Goal: Use online tool/utility: Utilize a website feature to perform a specific function

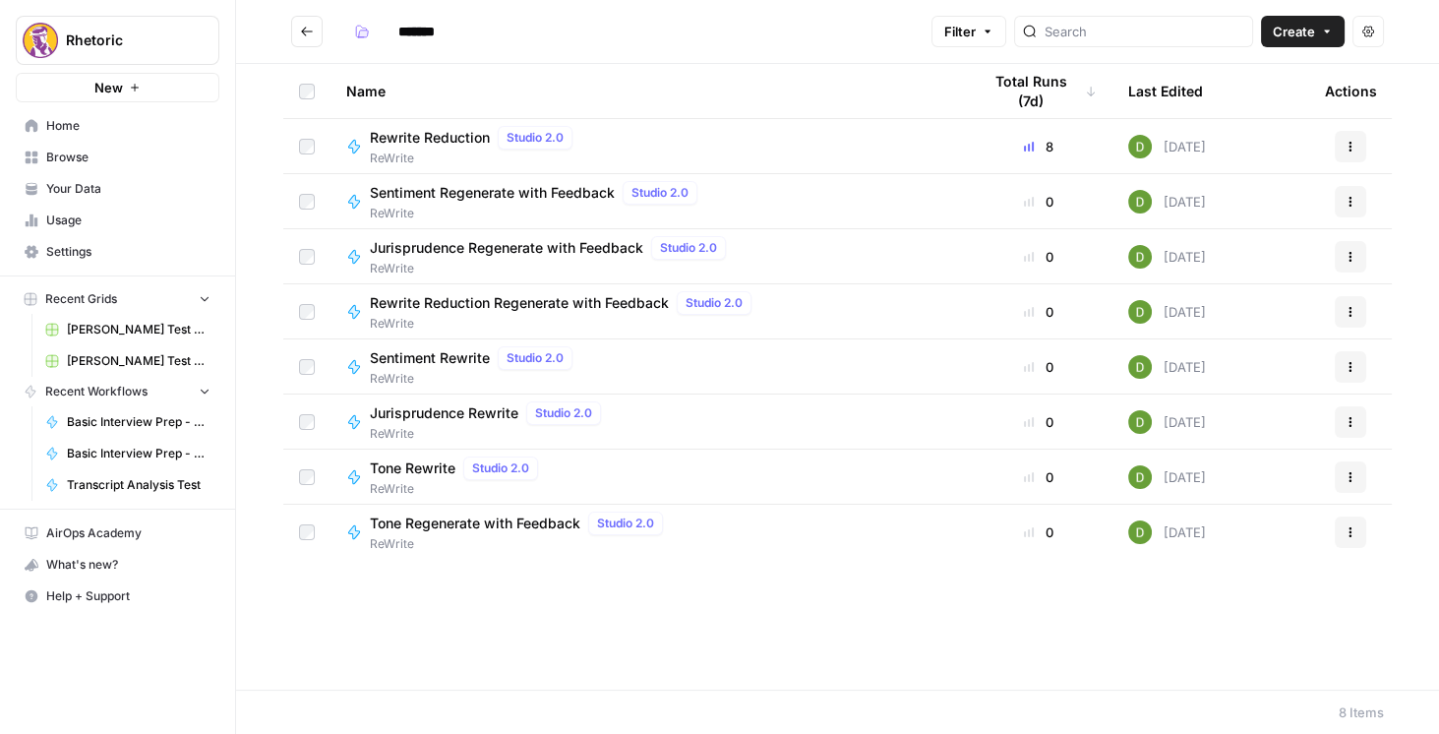
click at [308, 38] on button "Go back" at bounding box center [306, 31] width 31 height 31
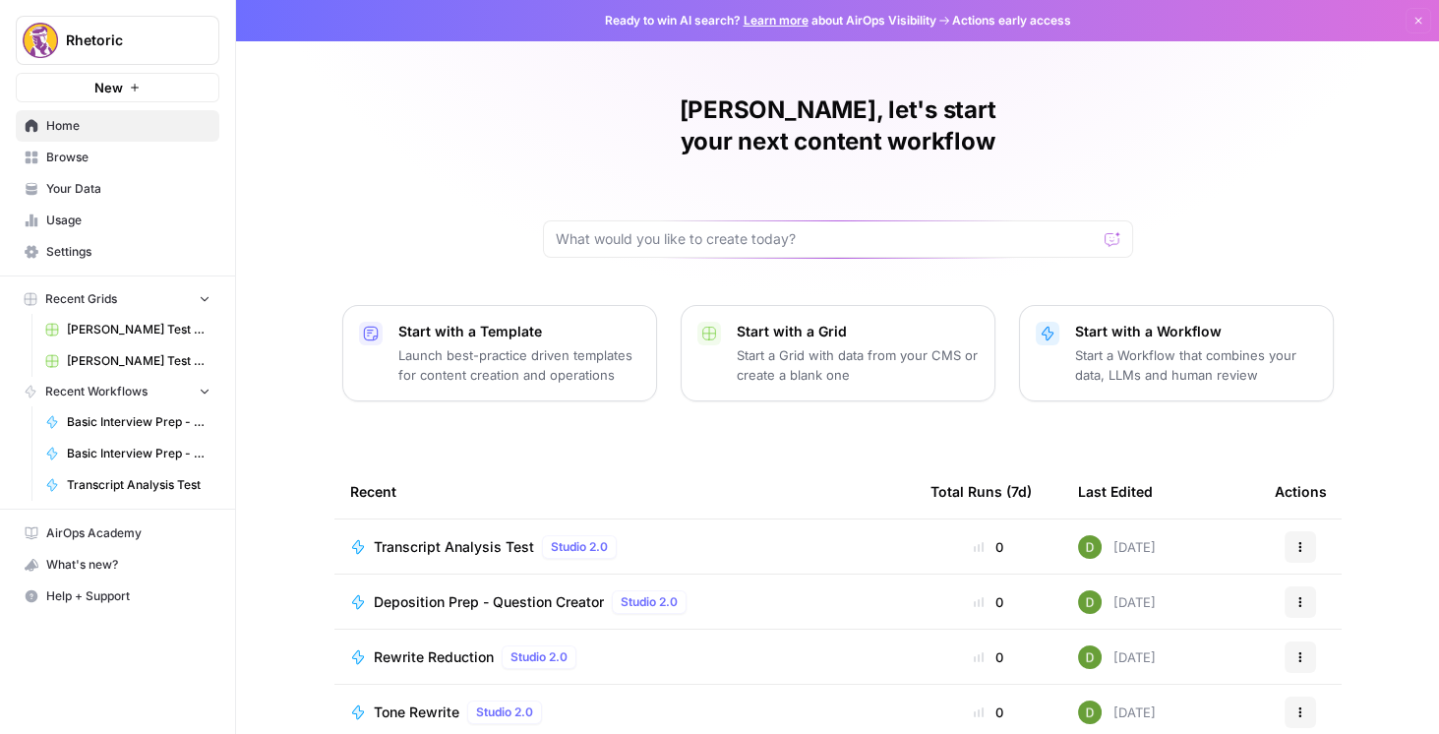
click at [99, 156] on span "Browse" at bounding box center [128, 157] width 164 height 18
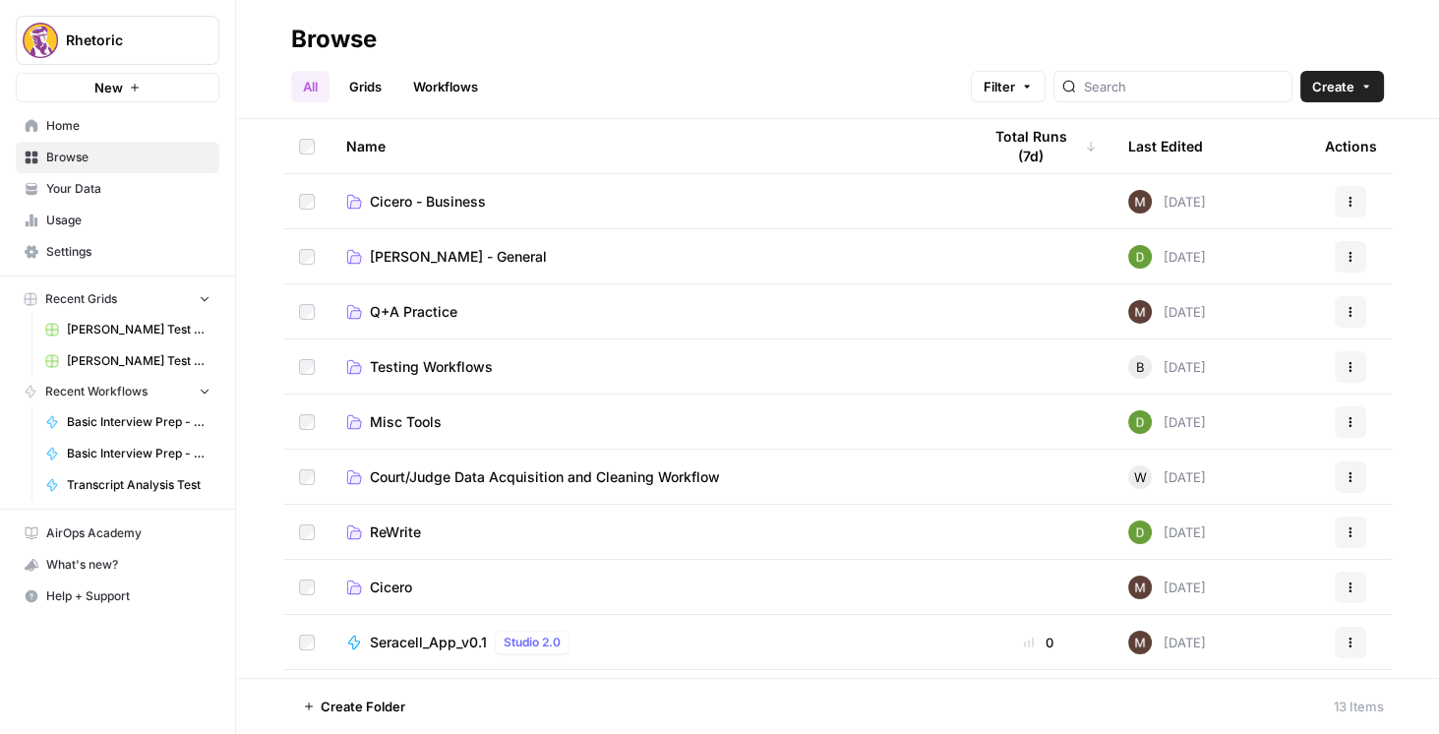
click at [403, 580] on span "Cicero" at bounding box center [391, 587] width 42 height 20
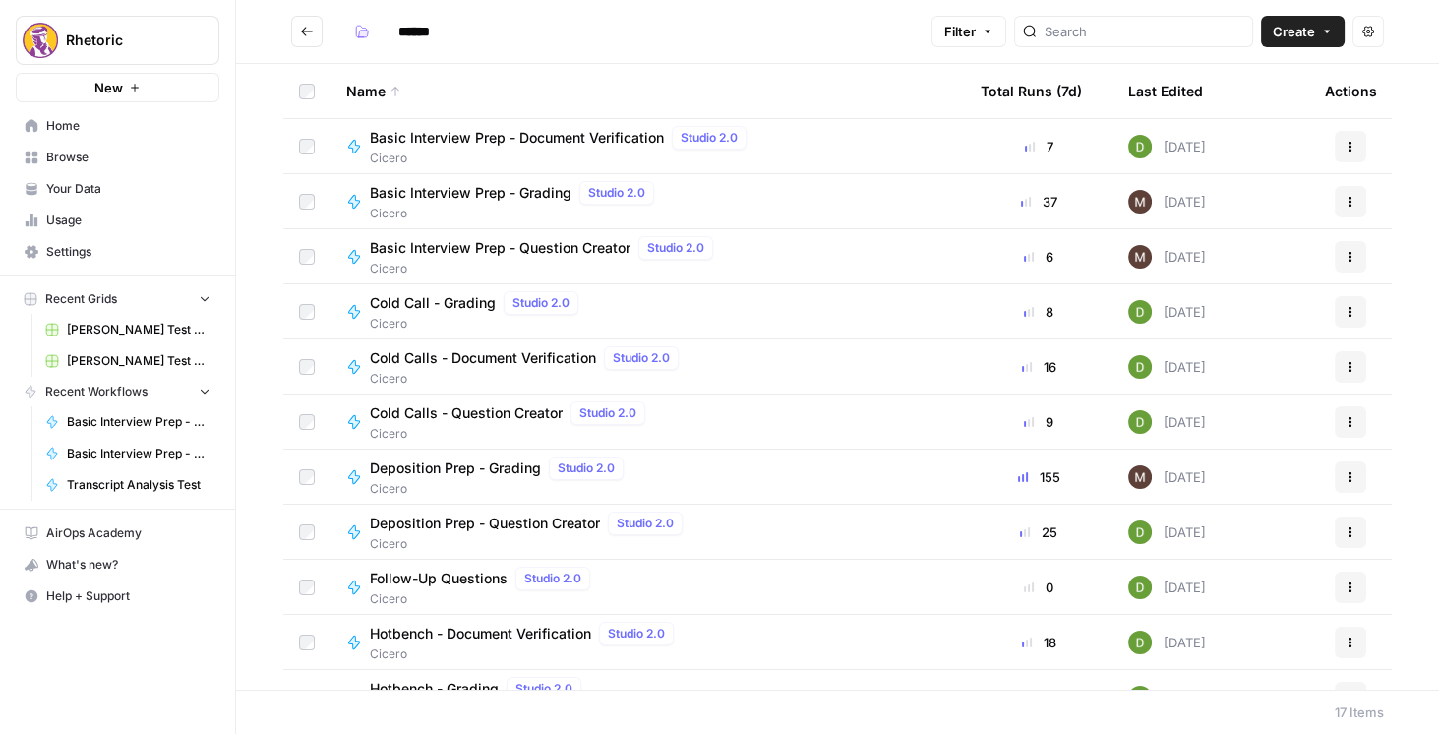
click at [481, 243] on span "Basic Interview Prep - Question Creator" at bounding box center [500, 248] width 261 height 20
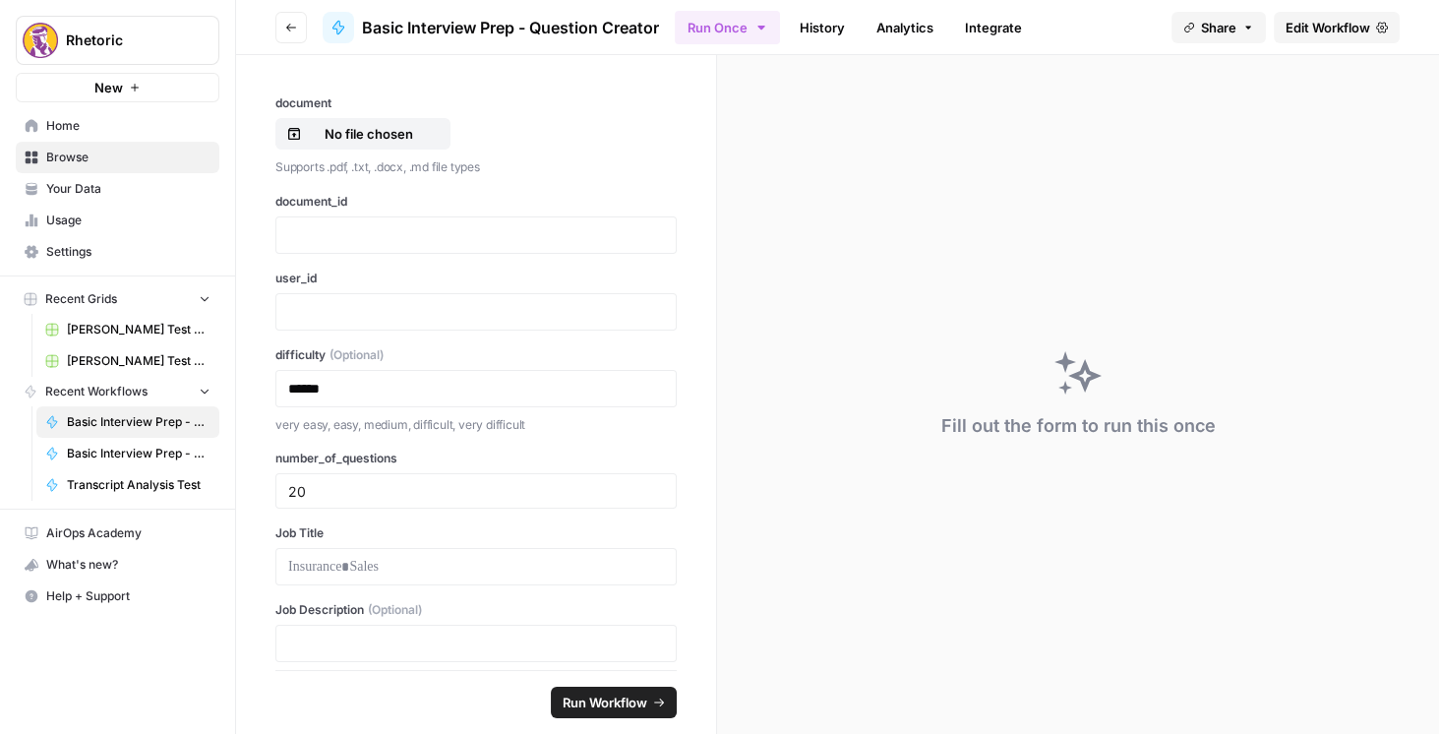
click at [646, 24] on span "Edit Workflow" at bounding box center [1327, 28] width 85 height 20
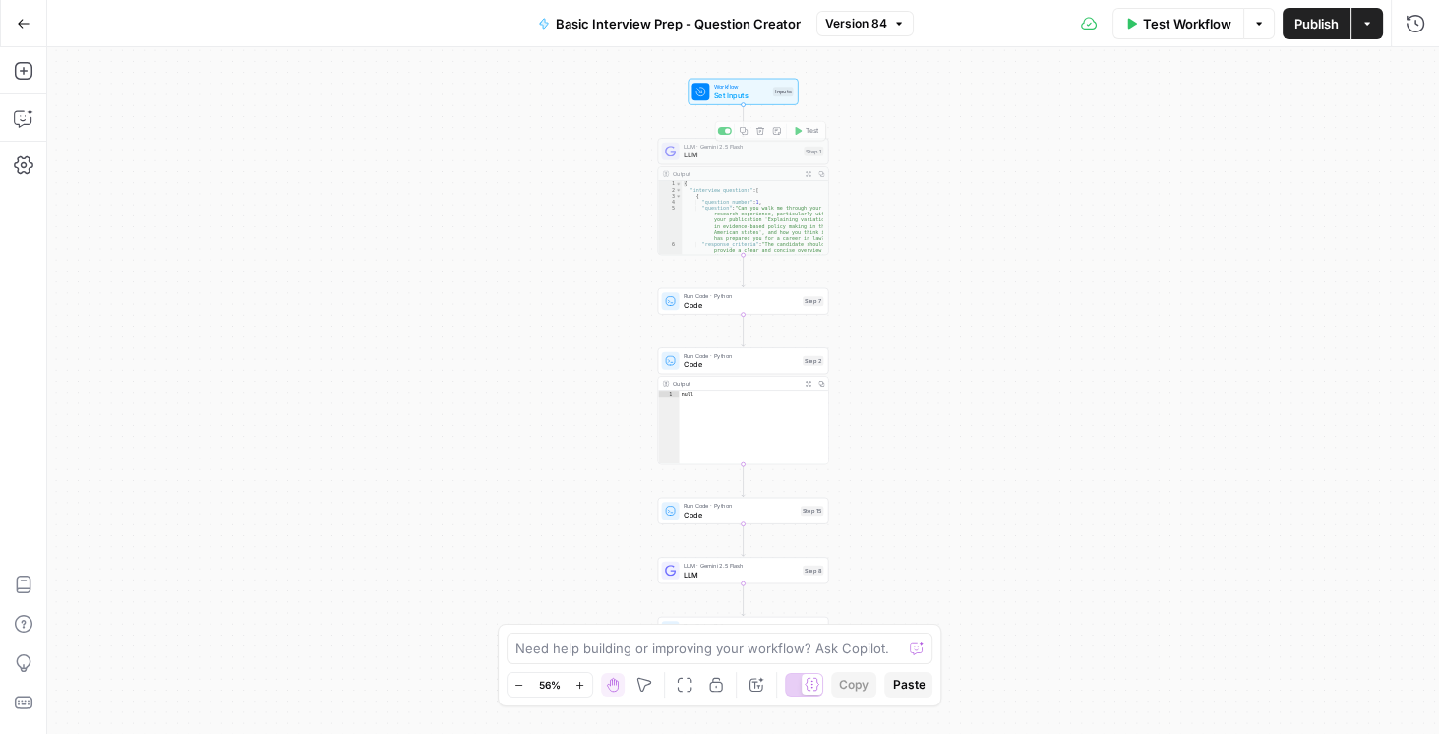
click at [646, 160] on div "LLM · Gemini 2.5 Flash LLM Step 1 Copy step Delete step Add Note Test" at bounding box center [743, 151] width 171 height 27
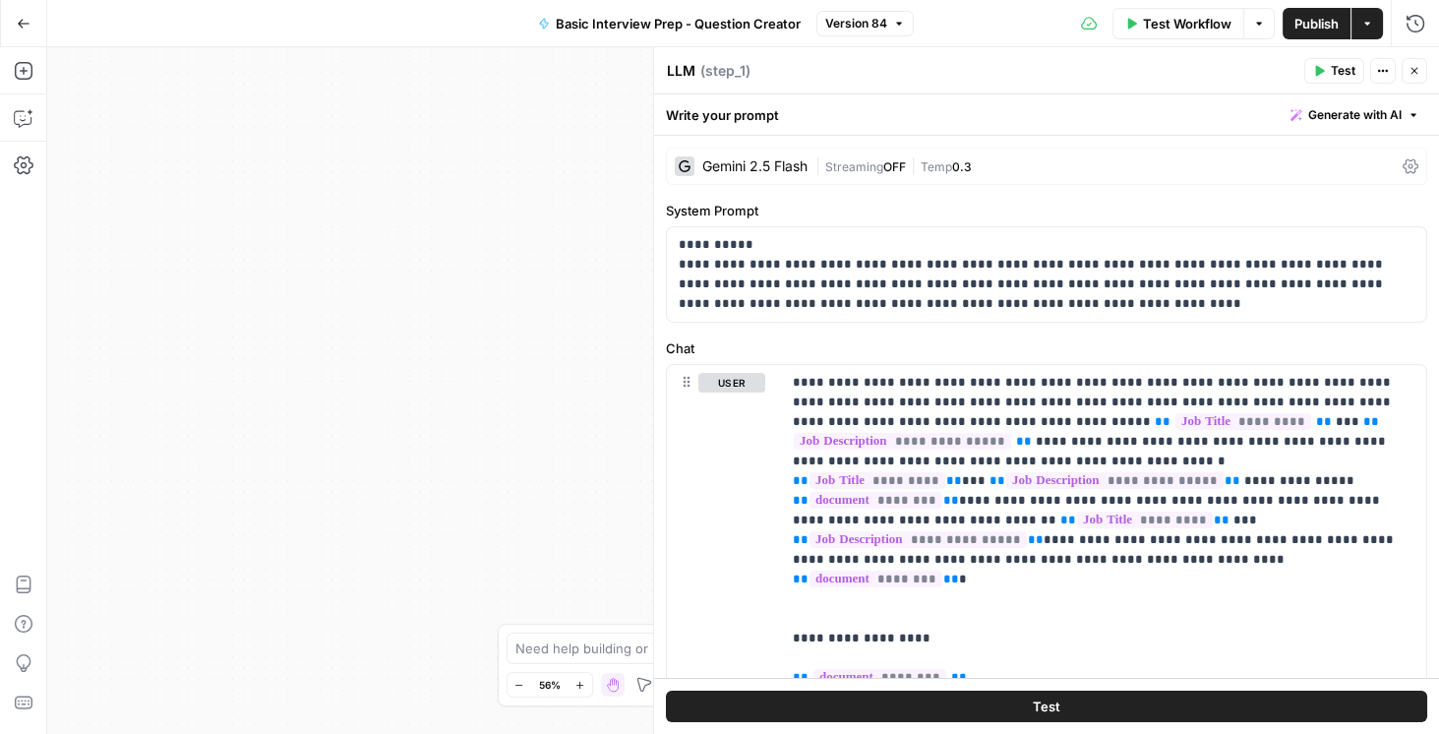
click at [646, 71] on span "Close" at bounding box center [1419, 71] width 1 height 1
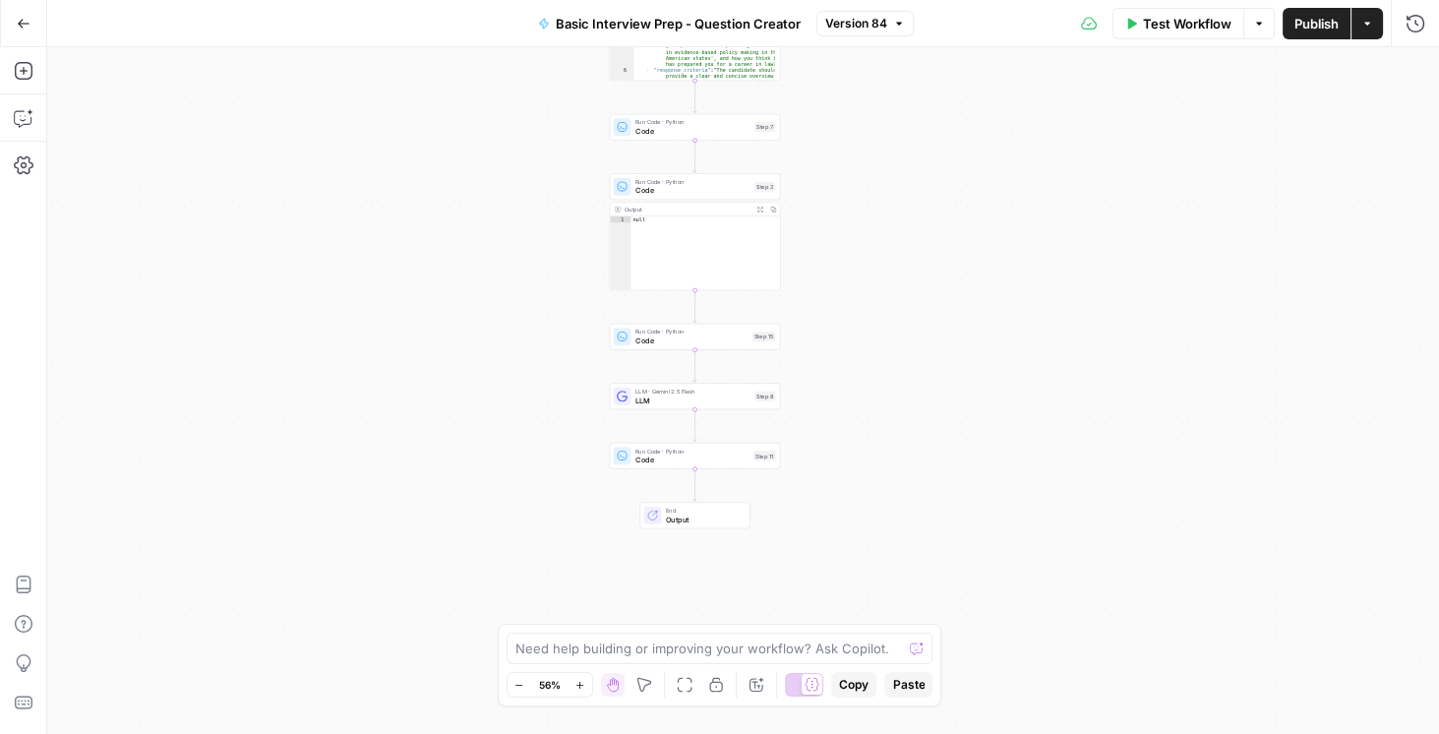
drag, startPoint x: 967, startPoint y: 495, endPoint x: 898, endPoint y: 348, distance: 161.9
click at [646, 324] on div "Workflow Set Inputs Inputs LLM · Gemini 2.5 Flash LLM Step 1 Output Expand Outp…" at bounding box center [743, 390] width 1392 height 686
click at [646, 396] on span "LLM" at bounding box center [692, 401] width 115 height 11
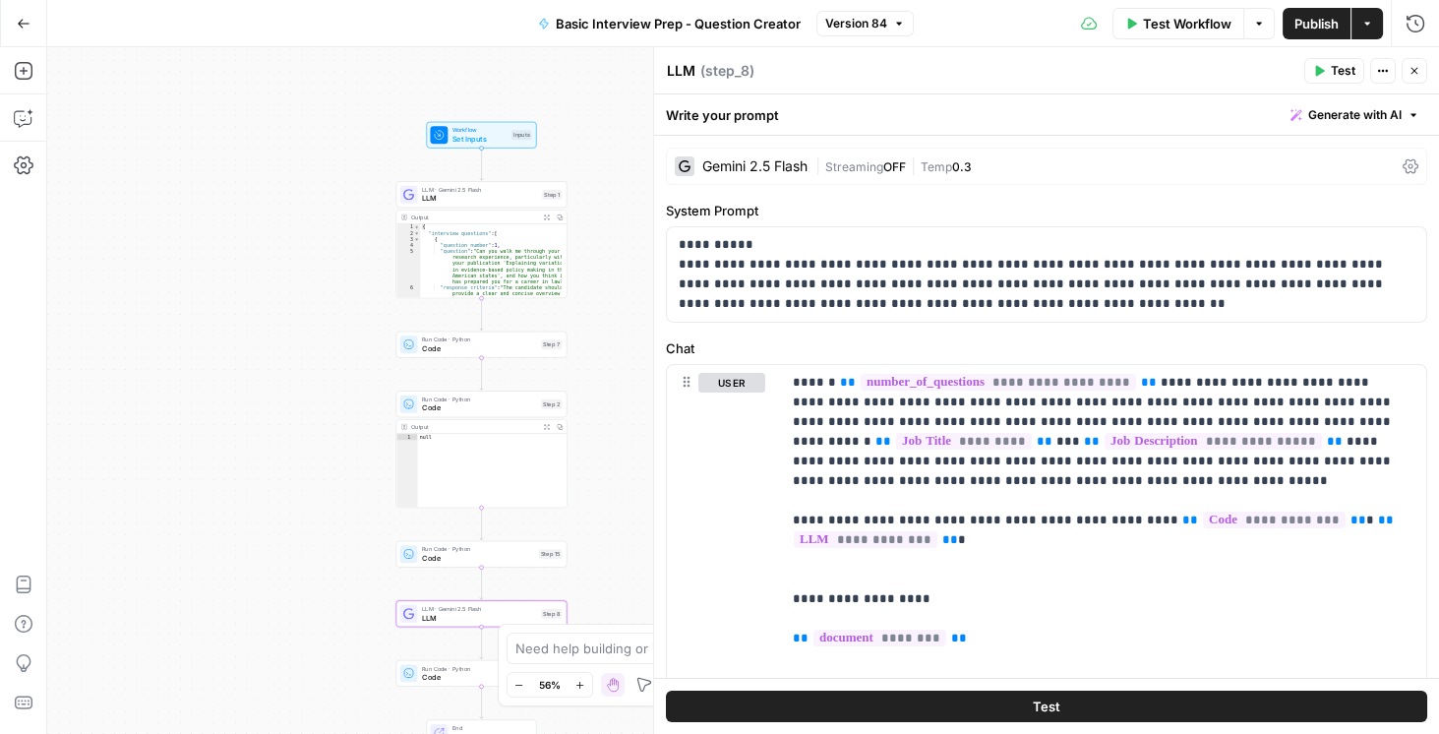
drag, startPoint x: 492, startPoint y: 309, endPoint x: 260, endPoint y: 419, distance: 256.9
click at [321, 520] on div "Workflow Set Inputs Inputs LLM · Gemini 2.5 Flash LLM Step 1 Output Expand Outp…" at bounding box center [743, 390] width 1392 height 686
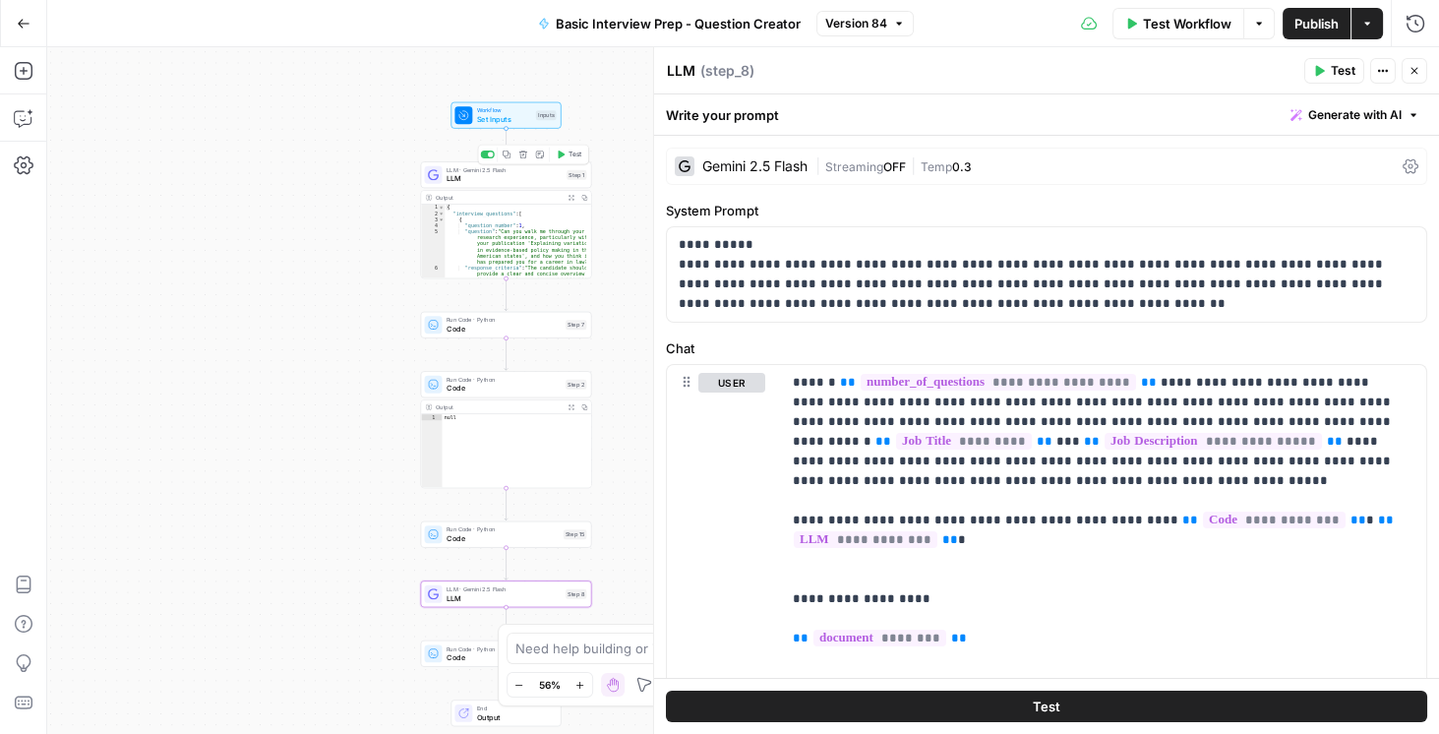
click at [507, 178] on span "LLM" at bounding box center [504, 178] width 116 height 11
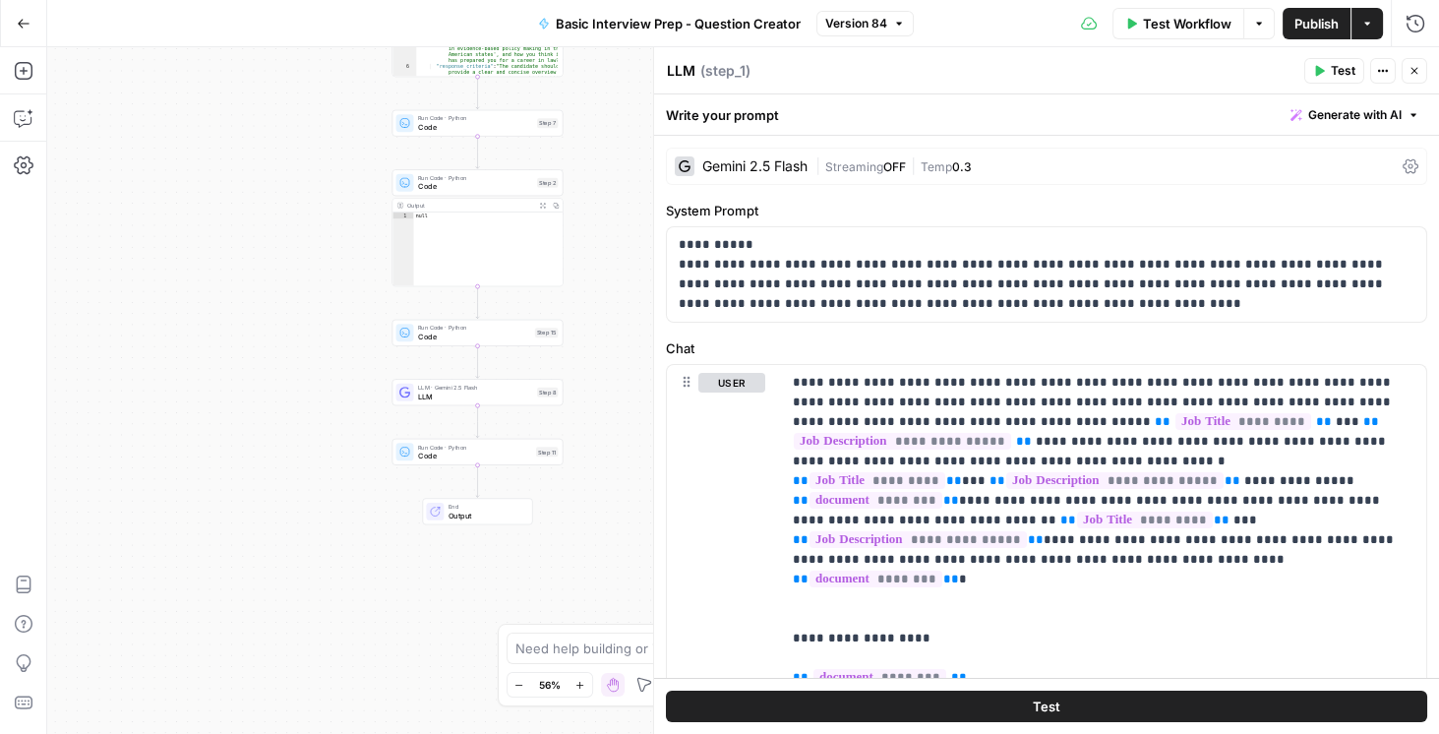
drag, startPoint x: 316, startPoint y: 487, endPoint x: 292, endPoint y: 306, distance: 182.5
click at [292, 306] on div "Workflow Set Inputs Inputs LLM · Gemini 2.5 Flash LLM Step 1 Output Expand Outp…" at bounding box center [743, 390] width 1392 height 686
click at [462, 393] on span "LLM" at bounding box center [475, 395] width 115 height 11
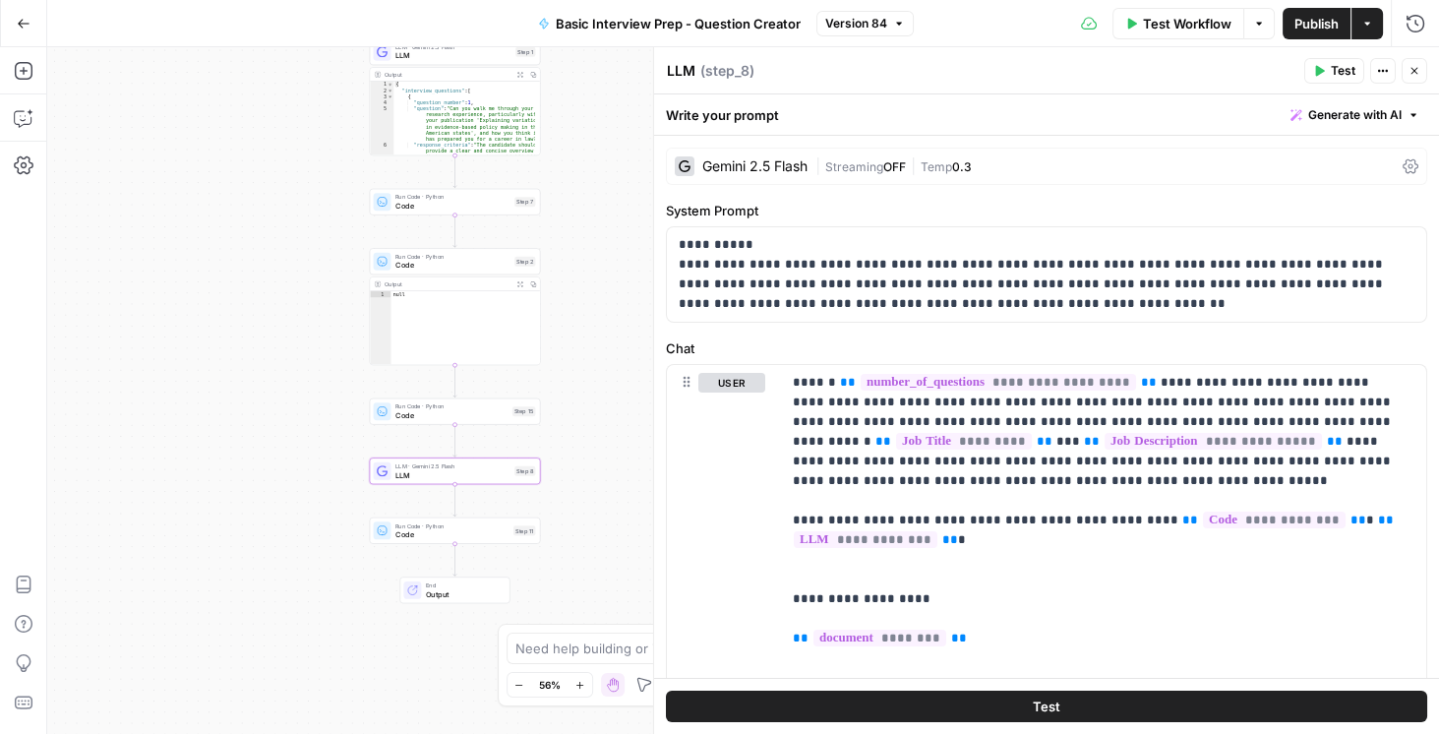
drag, startPoint x: 346, startPoint y: 295, endPoint x: 323, endPoint y: 375, distance: 83.1
click at [323, 375] on div "Workflow Set Inputs Inputs LLM · Gemini 2.5 Flash LLM Step 1 Output Expand Outp…" at bounding box center [743, 390] width 1392 height 686
click at [476, 55] on span "LLM" at bounding box center [452, 56] width 116 height 11
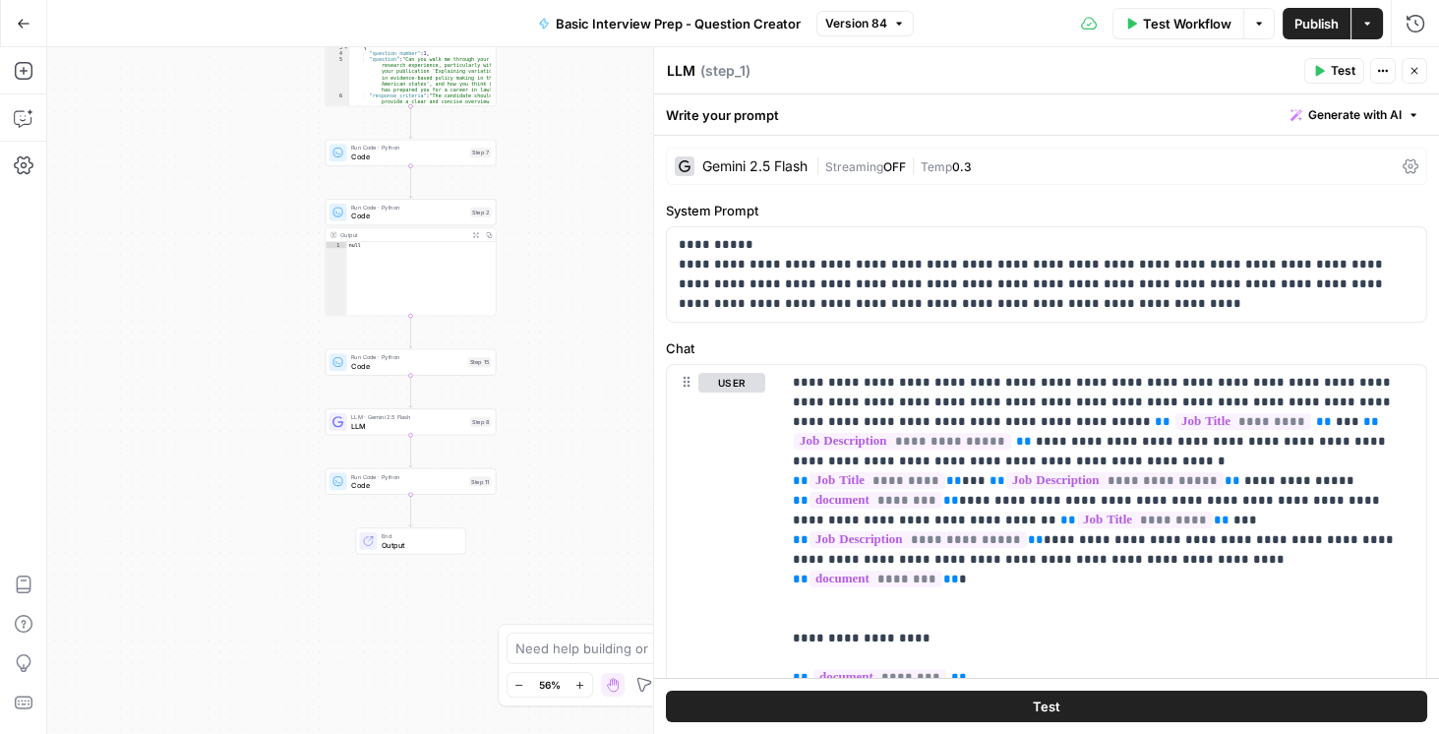
drag, startPoint x: 609, startPoint y: 333, endPoint x: 565, endPoint y: 283, distance: 66.2
click at [565, 283] on div "Workflow Set Inputs Inputs LLM · Gemini 2.5 Flash LLM Step 1 Output Expand Outp…" at bounding box center [743, 390] width 1392 height 686
click at [386, 421] on span "LLM" at bounding box center [408, 425] width 115 height 11
